Goal: Information Seeking & Learning: Check status

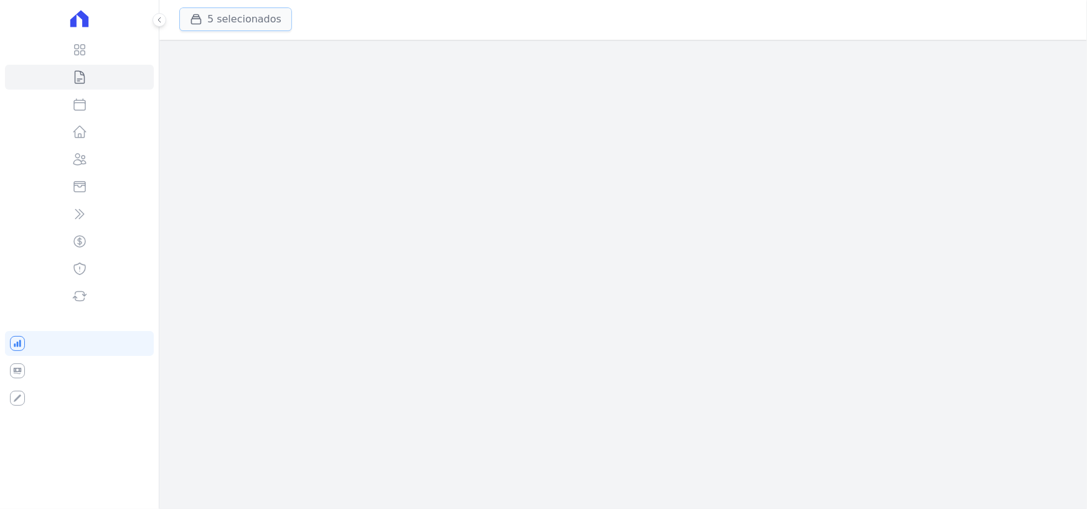
click at [246, 23] on button "5 selecionados" at bounding box center [235, 19] width 113 height 24
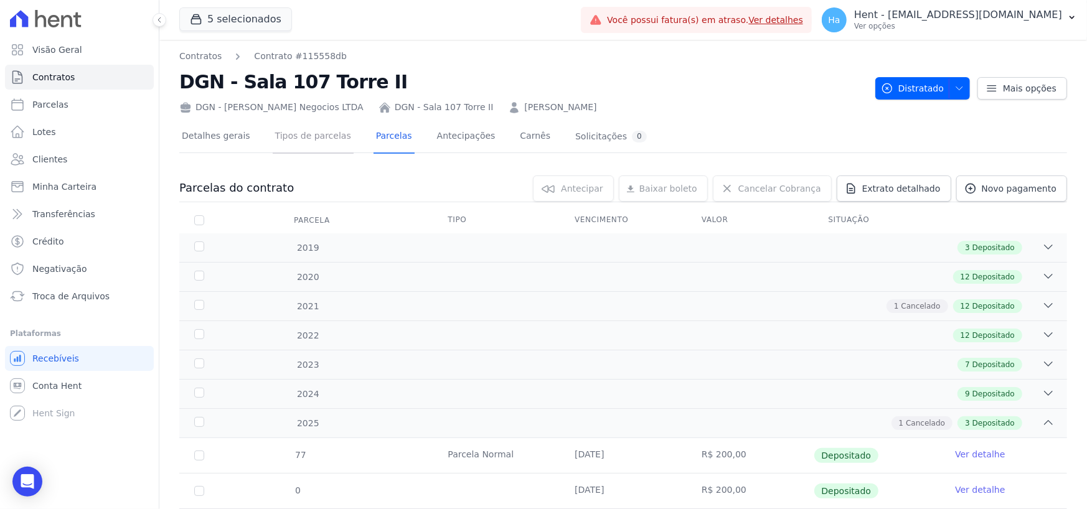
click at [311, 136] on link "Tipos de parcelas" at bounding box center [313, 137] width 81 height 33
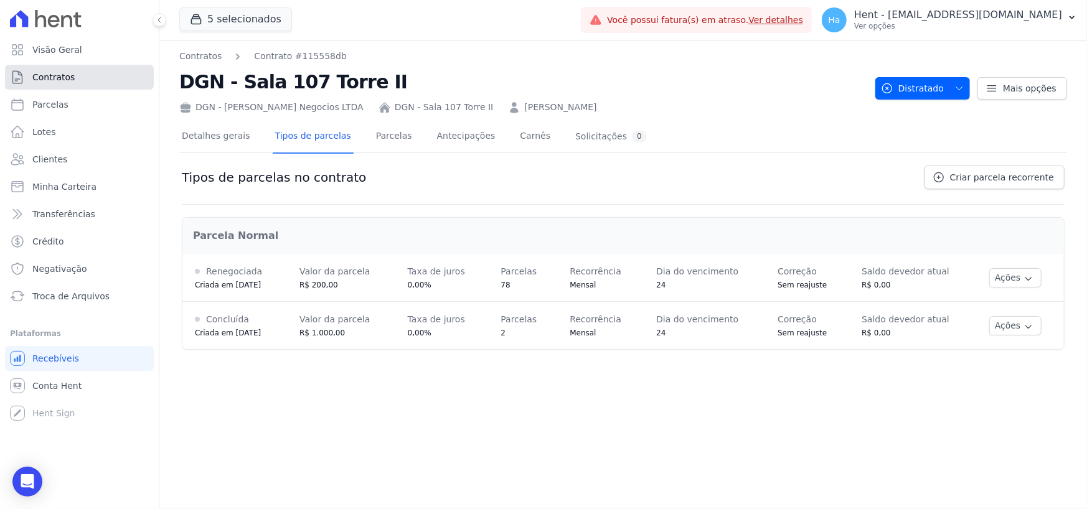
click at [59, 79] on span "Contratos" at bounding box center [53, 77] width 42 height 12
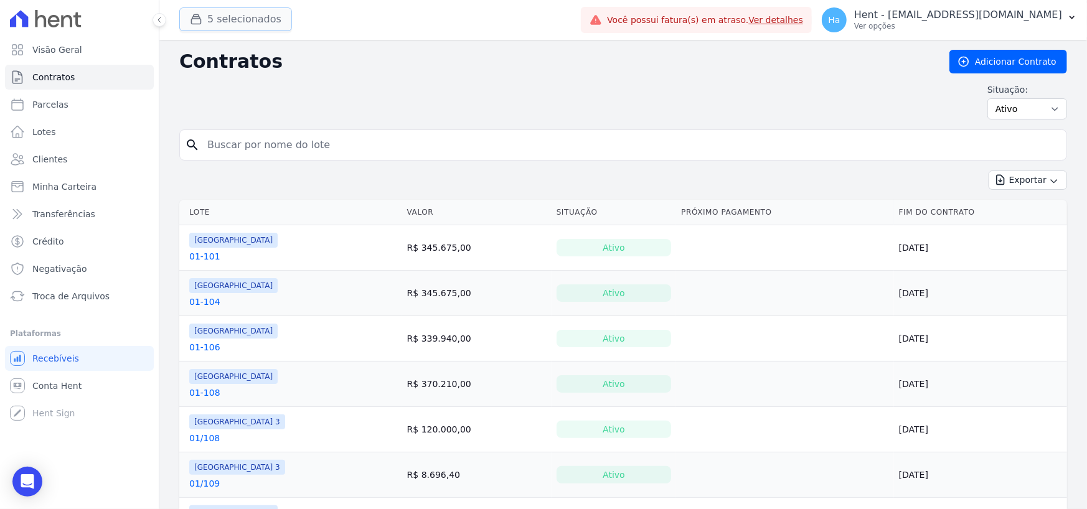
click at [243, 24] on button "5 selecionados" at bounding box center [235, 19] width 113 height 24
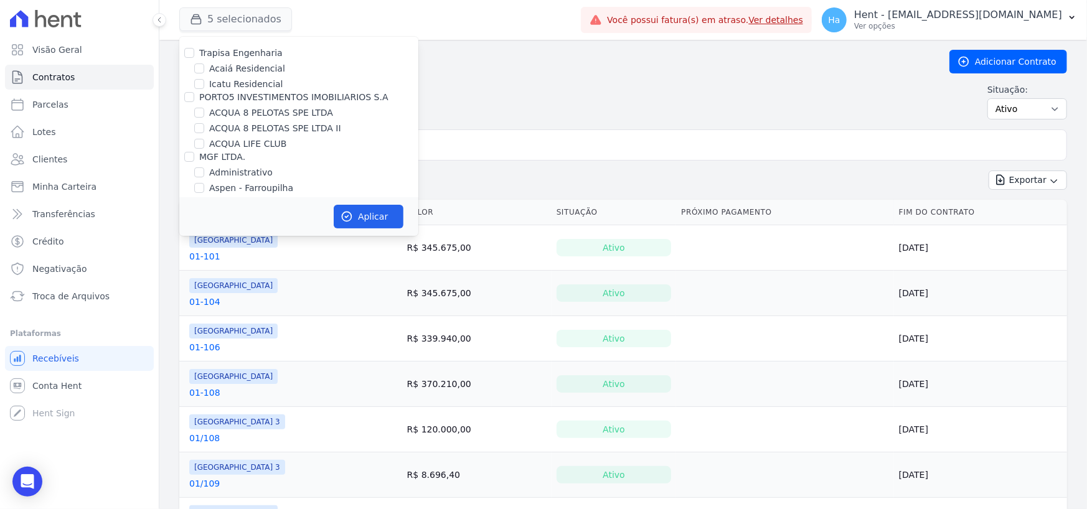
scroll to position [2897, 0]
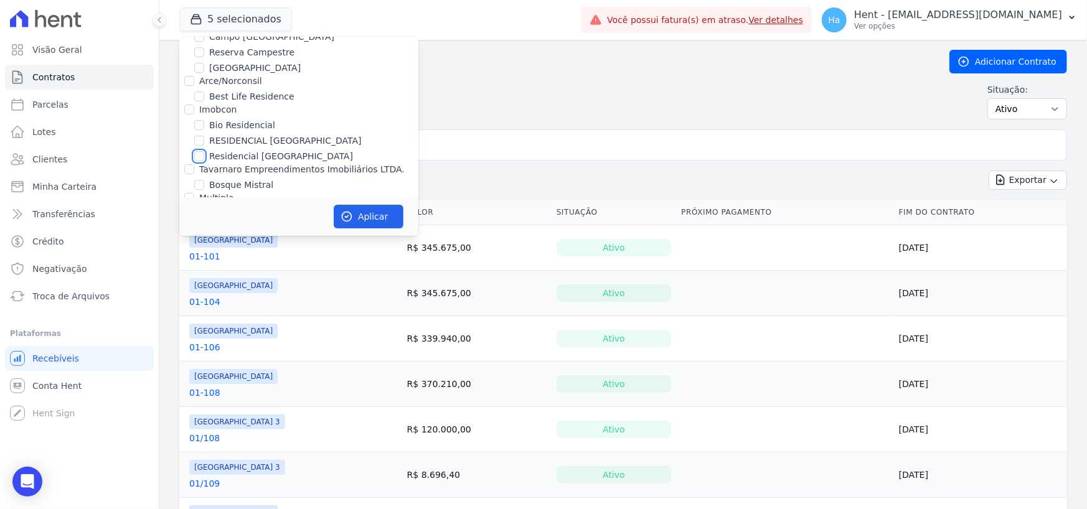
drag, startPoint x: 200, startPoint y: 116, endPoint x: 243, endPoint y: 151, distance: 55.7
click at [200, 151] on input "Residencial [GEOGRAPHIC_DATA]" at bounding box center [199, 156] width 10 height 10
checkbox input "true"
click at [337, 223] on button "Aplicar" at bounding box center [369, 217] width 70 height 24
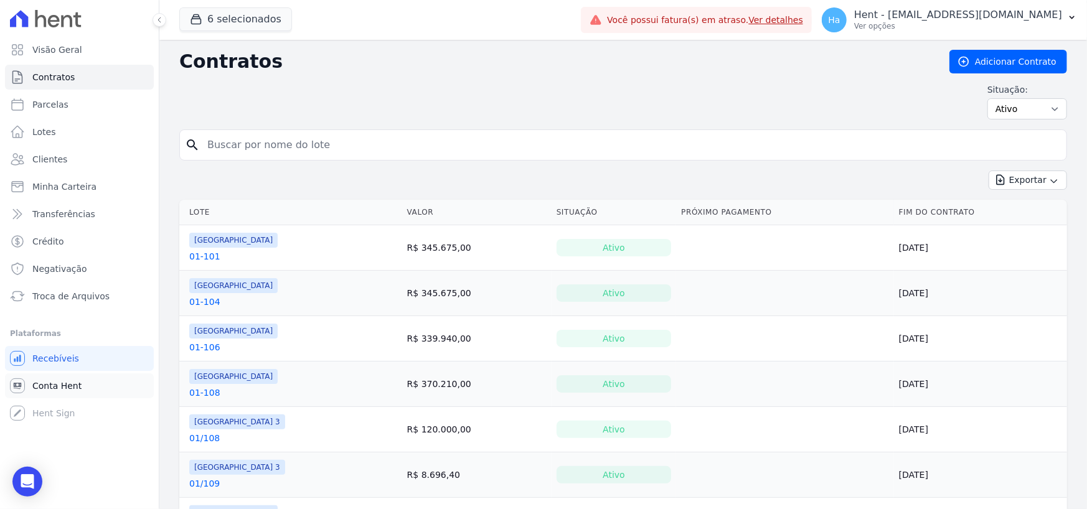
click at [63, 387] on span "Conta Hent" at bounding box center [56, 386] width 49 height 12
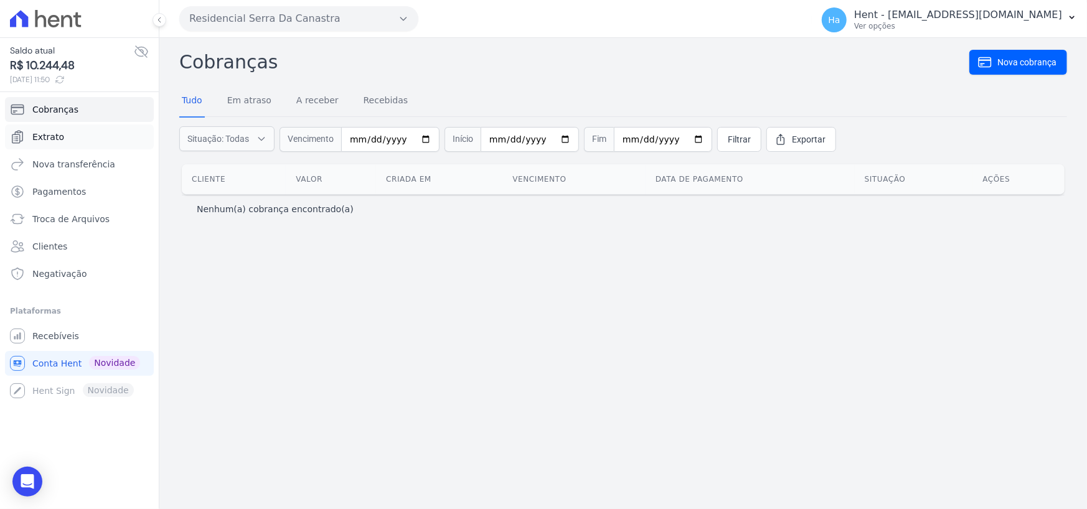
click at [45, 136] on span "Extrato" at bounding box center [48, 137] width 32 height 12
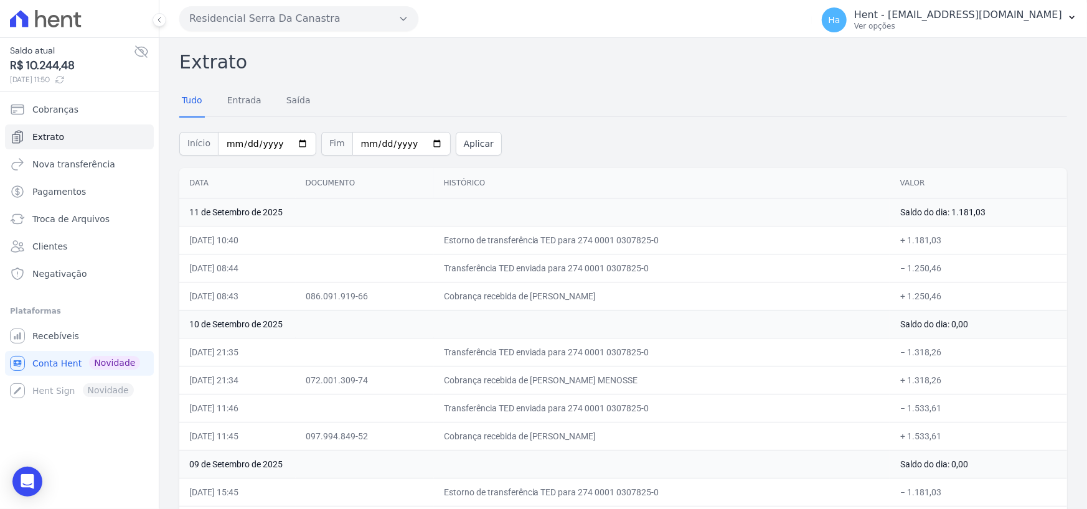
drag, startPoint x: 961, startPoint y: 233, endPoint x: 899, endPoint y: 240, distance: 62.7
click at [898, 240] on td "+ 1.181,03" at bounding box center [978, 240] width 177 height 28
click at [141, 50] on icon at bounding box center [141, 51] width 15 height 15
click at [143, 52] on icon at bounding box center [141, 51] width 15 height 15
drag, startPoint x: 703, startPoint y: 270, endPoint x: 465, endPoint y: 271, distance: 237.8
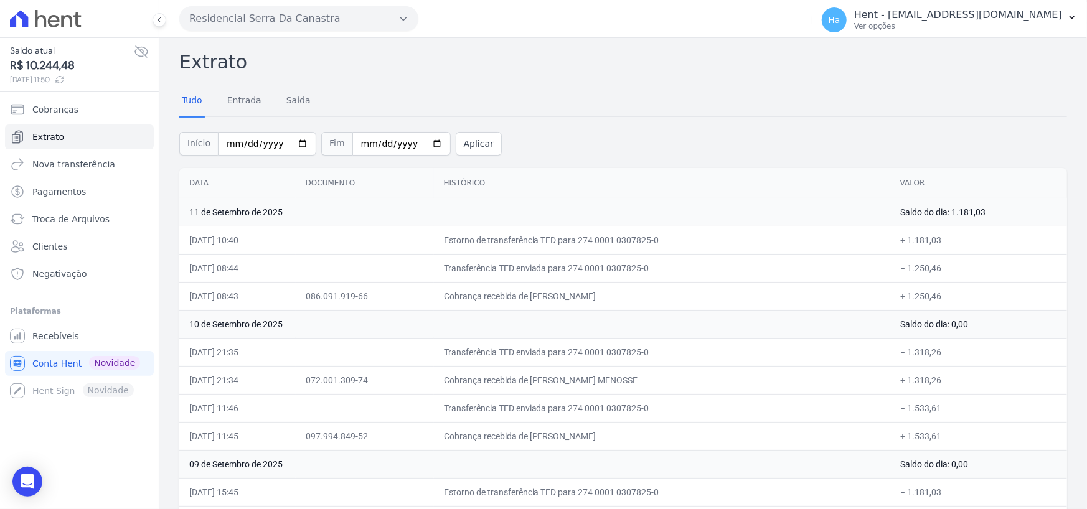
click at [476, 271] on td "Transferência TED enviada para 274 0001 0307825-0" at bounding box center [662, 268] width 456 height 28
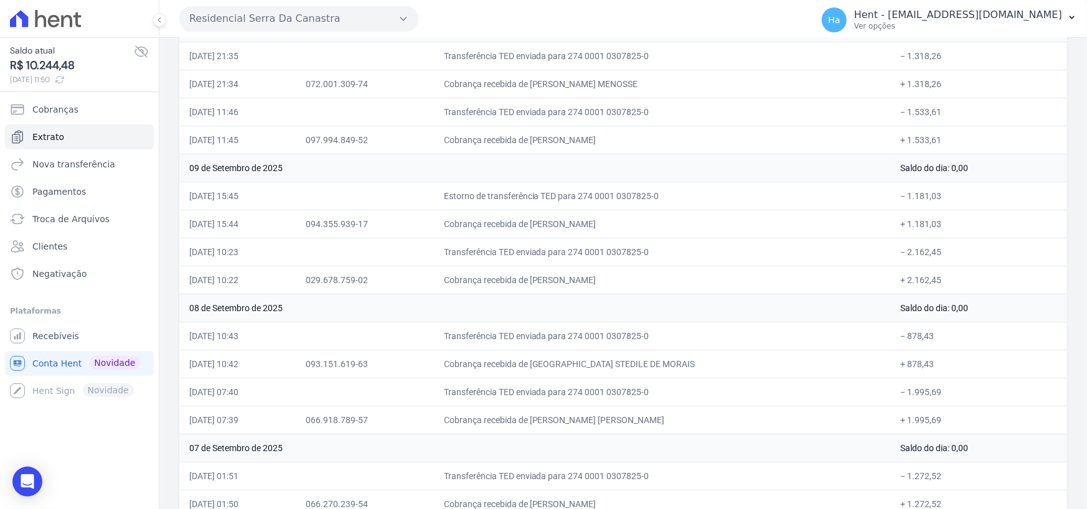
scroll to position [79, 0]
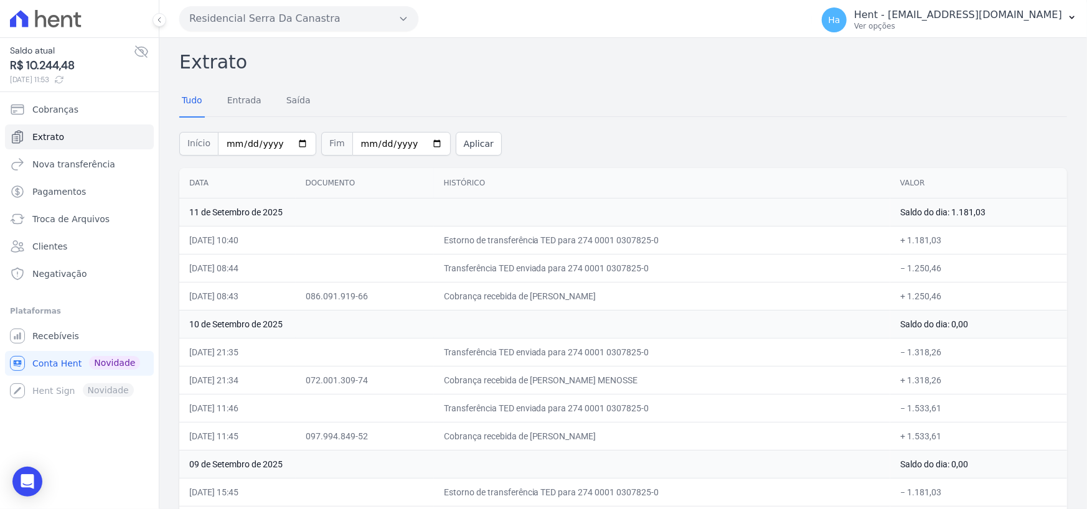
drag, startPoint x: 946, startPoint y: 240, endPoint x: 1016, endPoint y: 218, distance: 73.0
click at [946, 238] on td "+ 1.181,03" at bounding box center [978, 240] width 177 height 28
drag, startPoint x: 1002, startPoint y: 210, endPoint x: 947, endPoint y: 217, distance: 55.7
click at [947, 217] on td "Saldo do dia: 1.181,03" at bounding box center [978, 212] width 177 height 28
copy td "1.181,03"
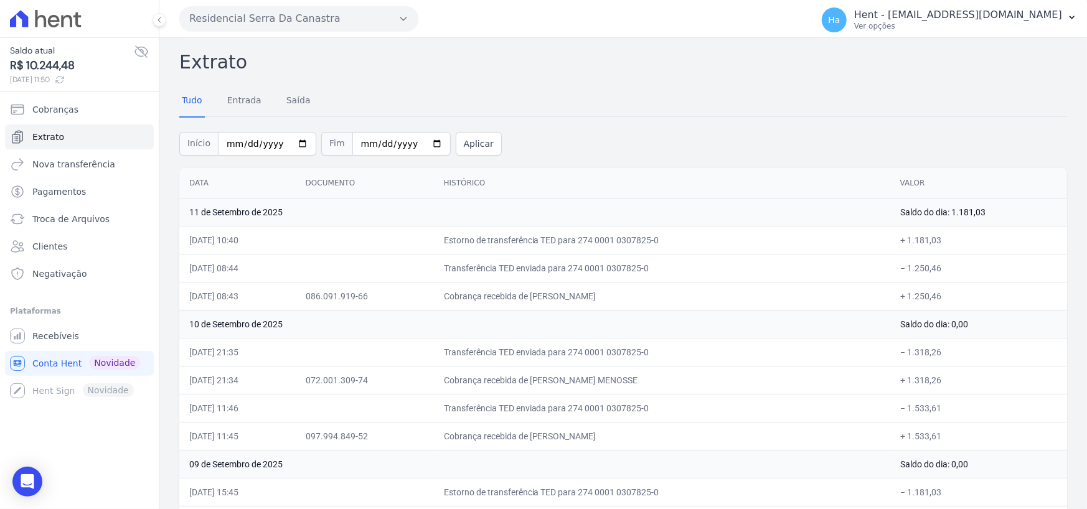
click at [930, 236] on td "+ 1.181,03" at bounding box center [978, 240] width 177 height 28
drag, startPoint x: 939, startPoint y: 237, endPoint x: 902, endPoint y: 241, distance: 37.0
click at [902, 241] on td "+ 1.181,03" at bounding box center [978, 240] width 177 height 28
copy td "1.181,03"
drag, startPoint x: 1022, startPoint y: 234, endPoint x: 984, endPoint y: 61, distance: 177.1
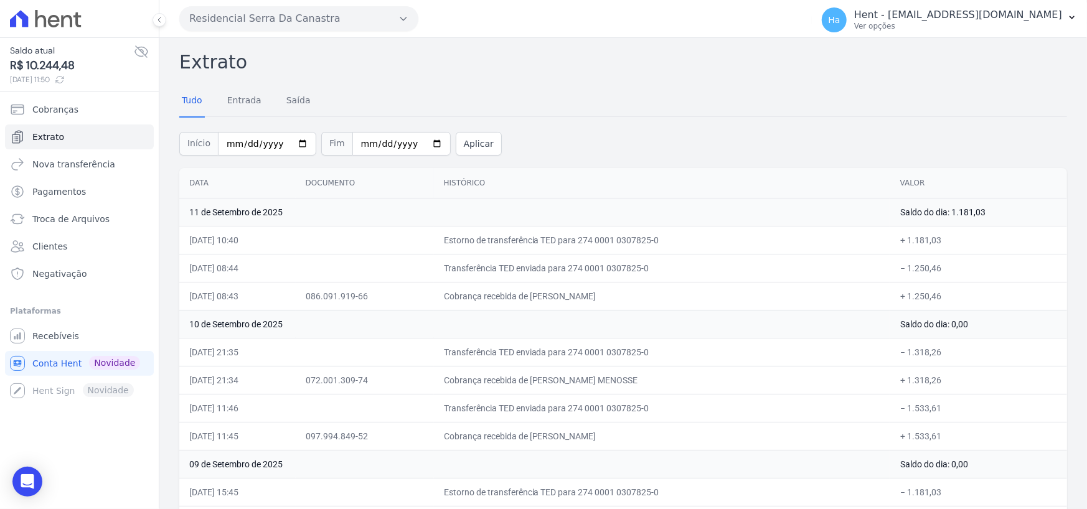
click at [1022, 230] on td "+ 1.181,03" at bounding box center [978, 240] width 177 height 28
click at [790, 138] on div "Início 2025-09-01 Fim 2025-09-16 Aplicar" at bounding box center [623, 142] width 888 height 52
click at [78, 339] on link "Recebíveis" at bounding box center [79, 336] width 149 height 25
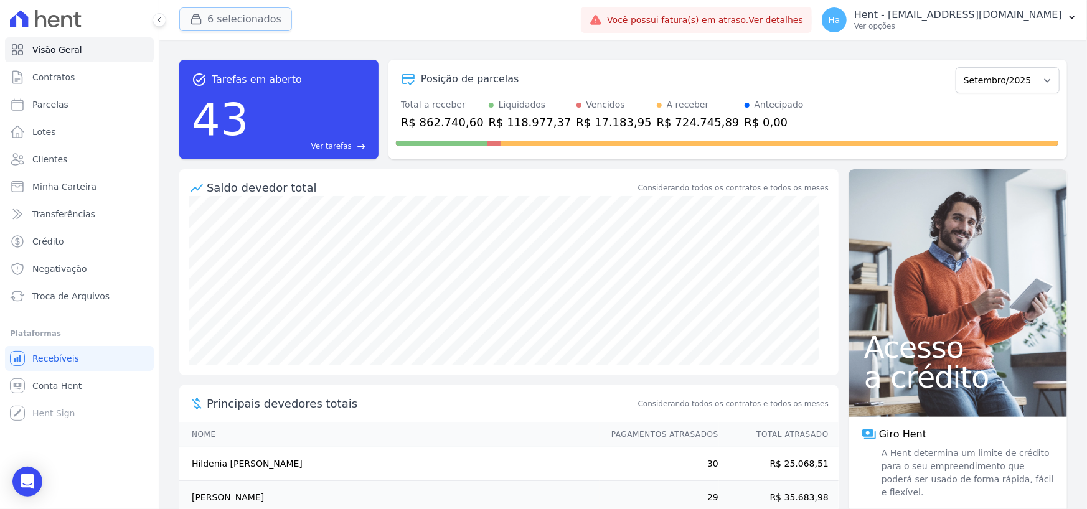
click at [233, 22] on button "6 selecionados" at bounding box center [235, 19] width 113 height 24
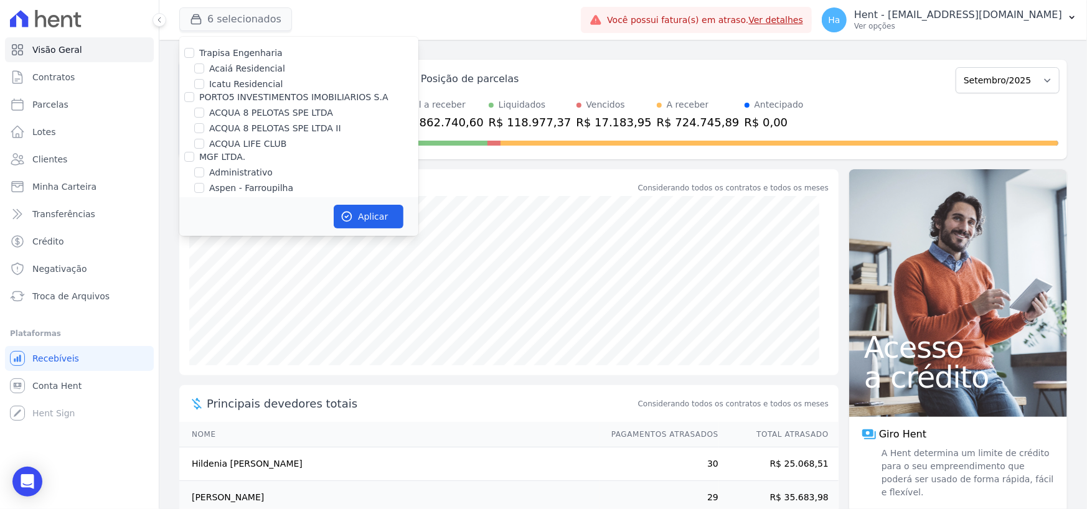
scroll to position [2211, 0]
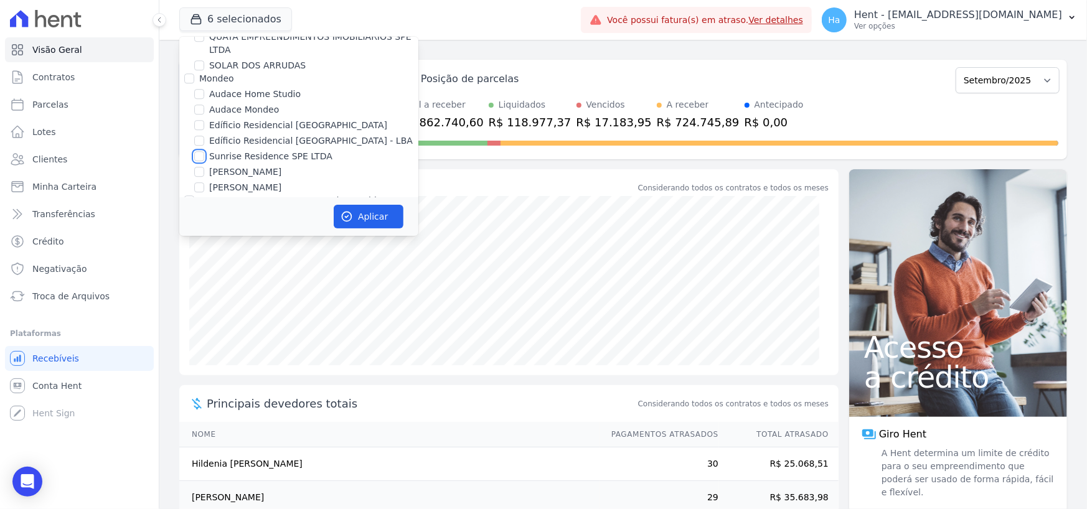
click at [199, 151] on input "Sunrise Residence SPE LTDA" at bounding box center [199, 156] width 10 height 10
checkbox input "true"
click at [378, 212] on button "Aplicar" at bounding box center [369, 217] width 70 height 24
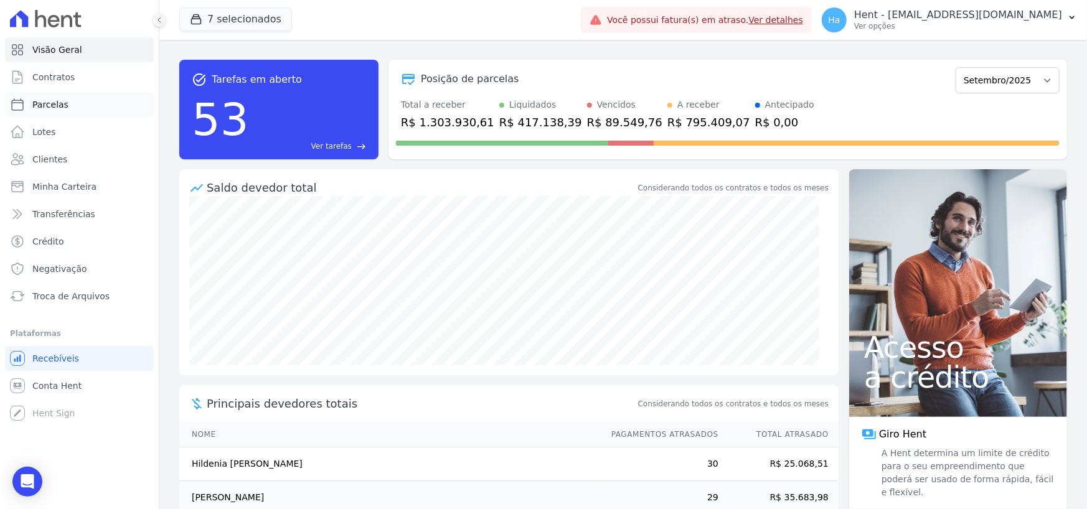
click at [62, 99] on span "Parcelas" at bounding box center [50, 104] width 36 height 12
select select
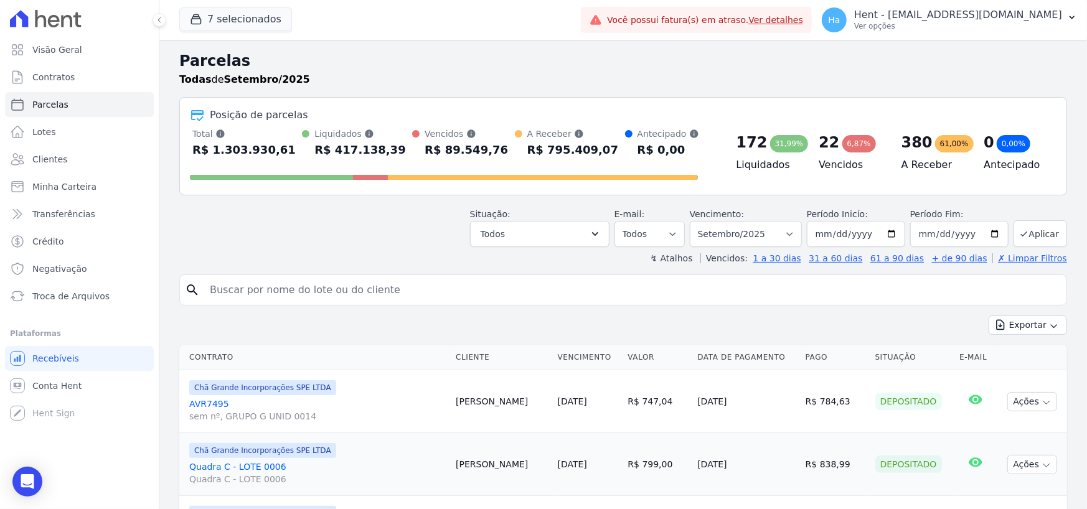
click at [225, 290] on input "search" at bounding box center [631, 290] width 859 height 25
type input "Claudinei"
select select
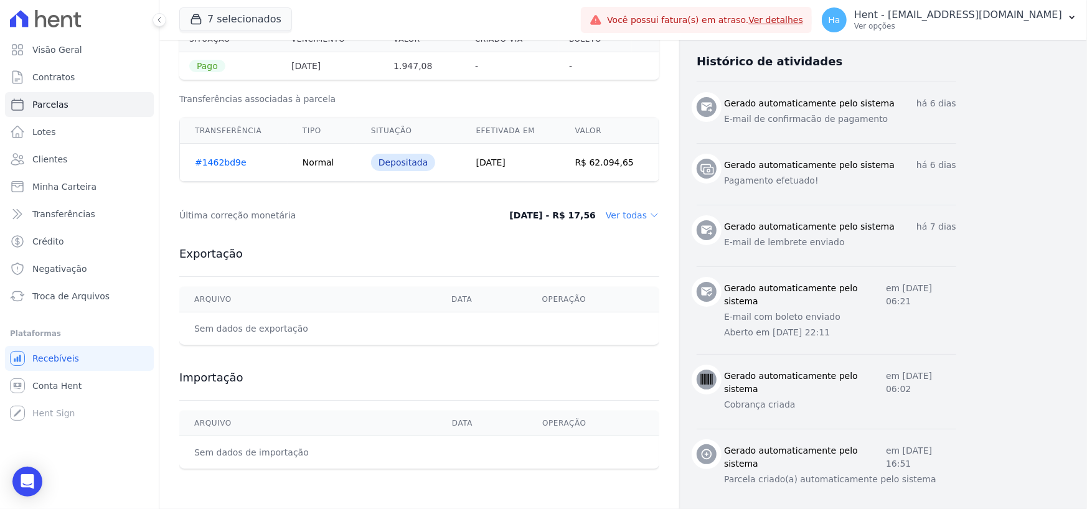
scroll to position [475, 0]
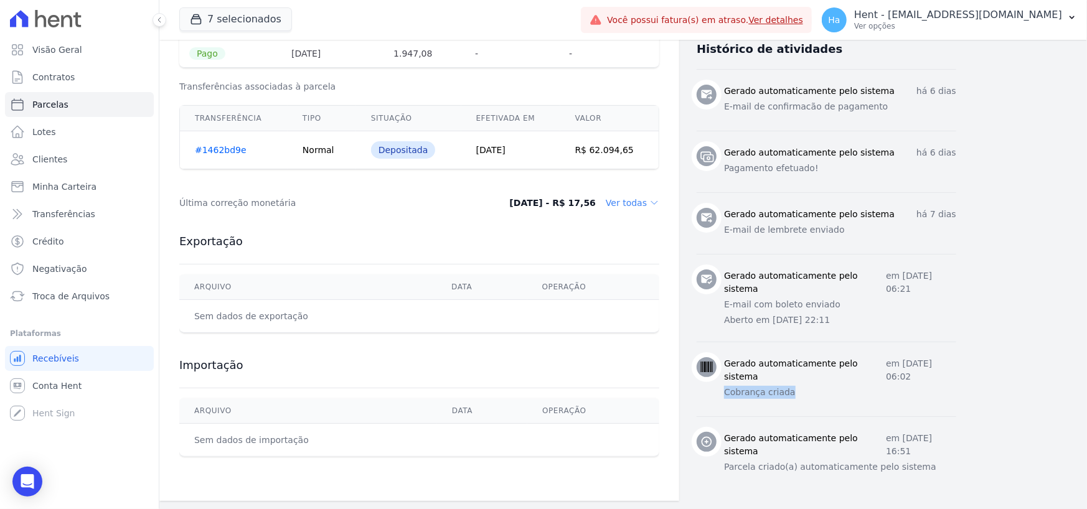
drag, startPoint x: 810, startPoint y: 391, endPoint x: 716, endPoint y: 386, distance: 94.8
click at [716, 386] on div "Gerado automaticamente pelo sistema em 27 de Agosto de 2025, 06:02 Cobrança cri…" at bounding box center [826, 379] width 260 height 44
click at [878, 314] on p "Aberto em 15/09/2025, 22:11" at bounding box center [840, 320] width 232 height 13
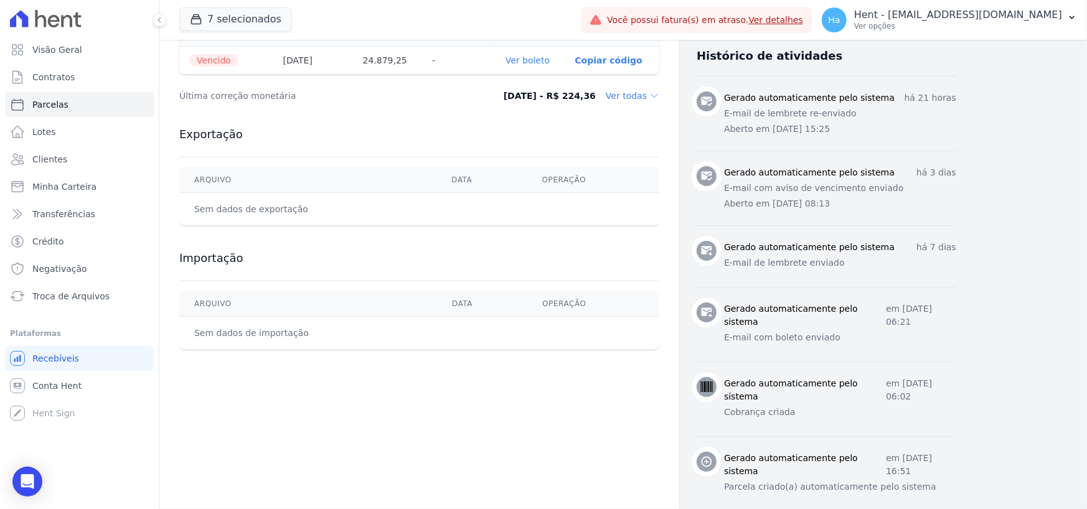
scroll to position [464, 0]
